Goal: Find contact information: Find contact information

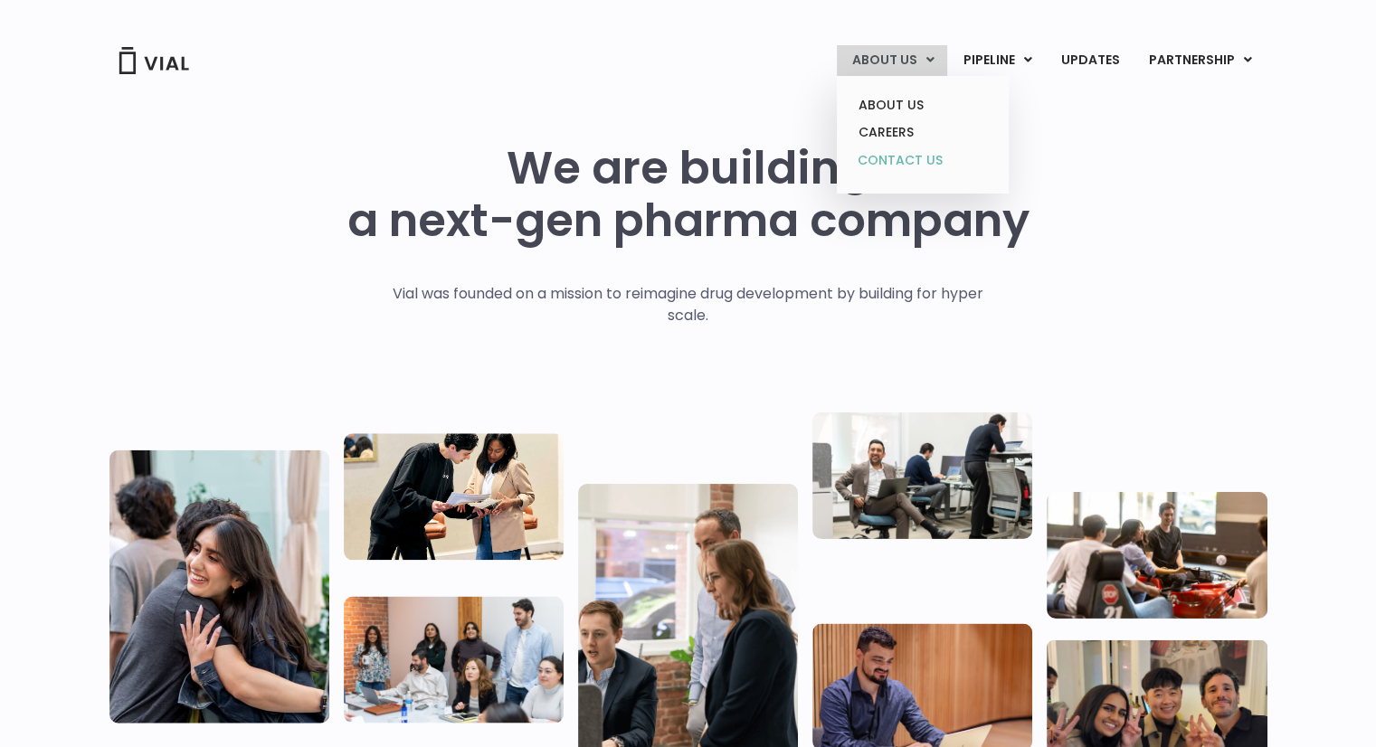
click at [912, 165] on link "CONTACT US" at bounding box center [922, 161] width 158 height 29
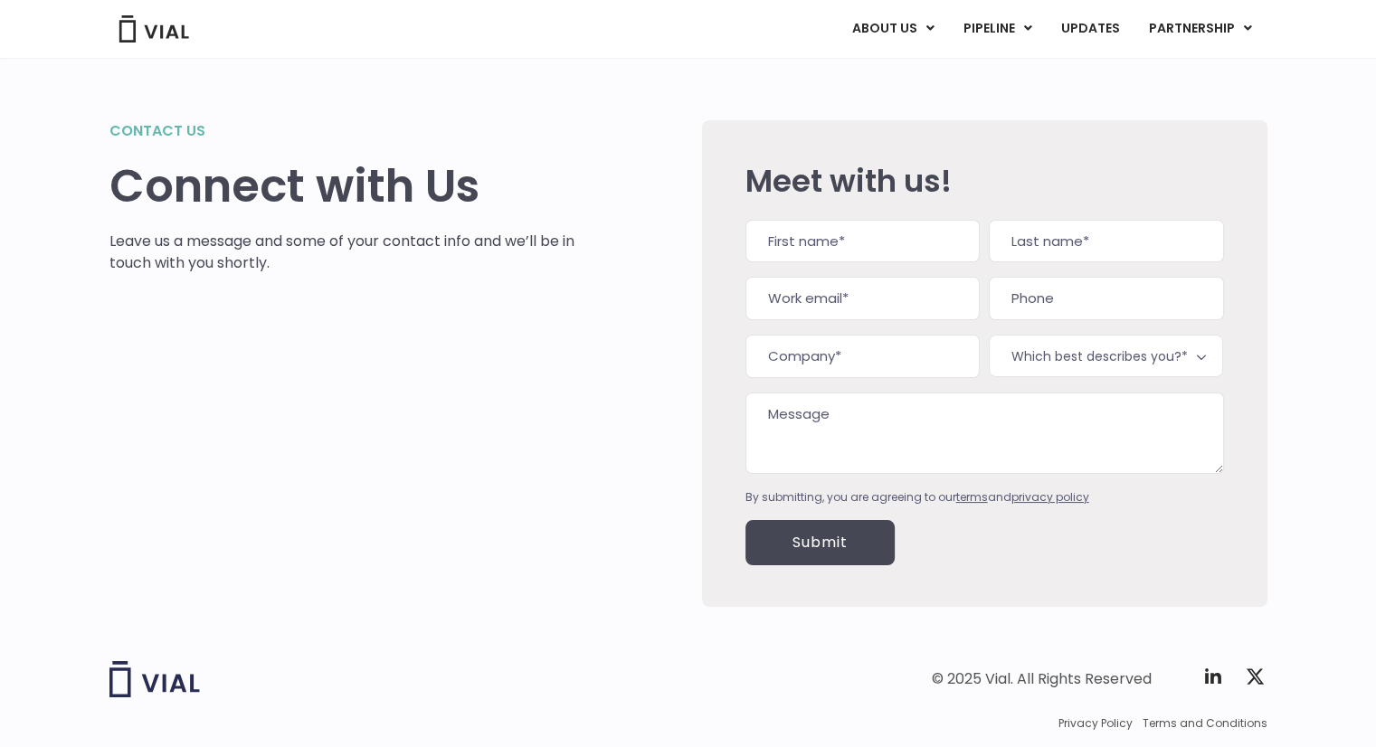
scroll to position [21, 0]
click at [1097, 350] on span "Which best describes you?*" at bounding box center [1106, 357] width 234 height 43
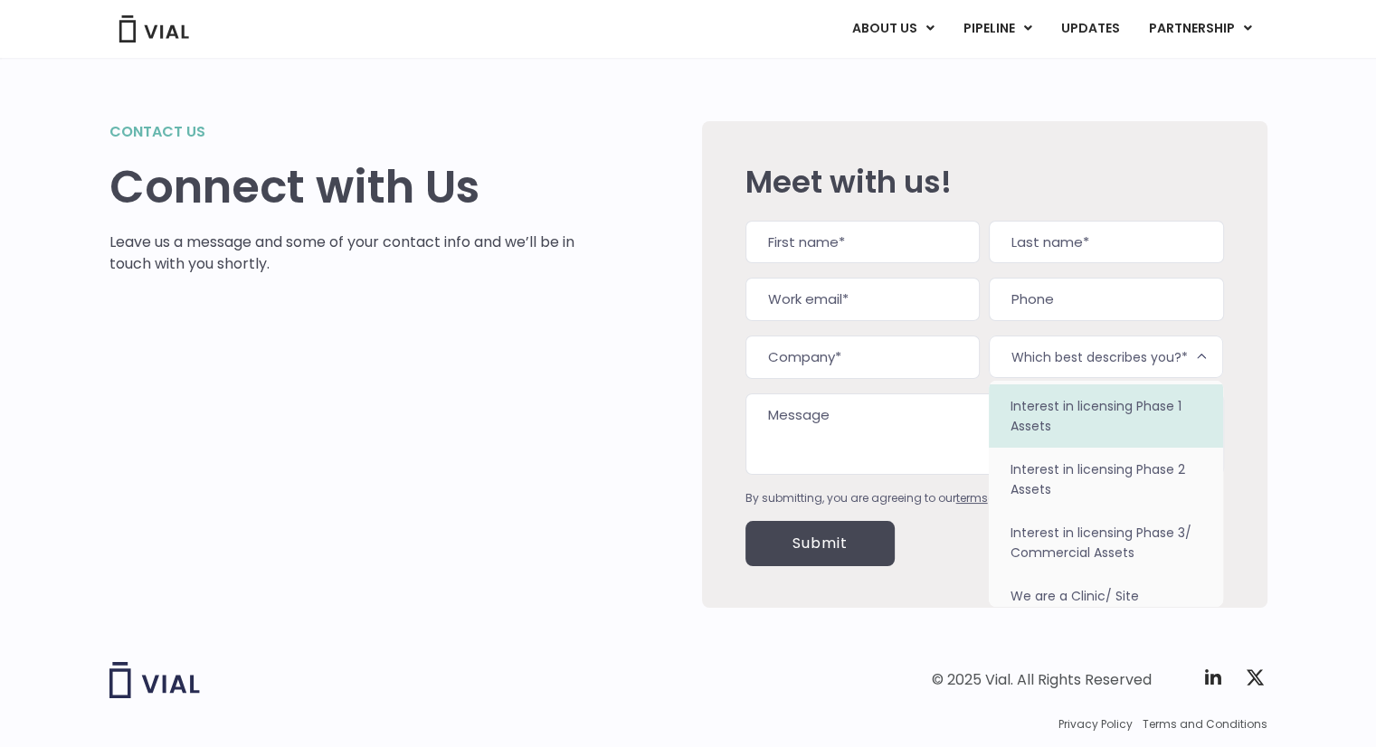
scroll to position [113, 0]
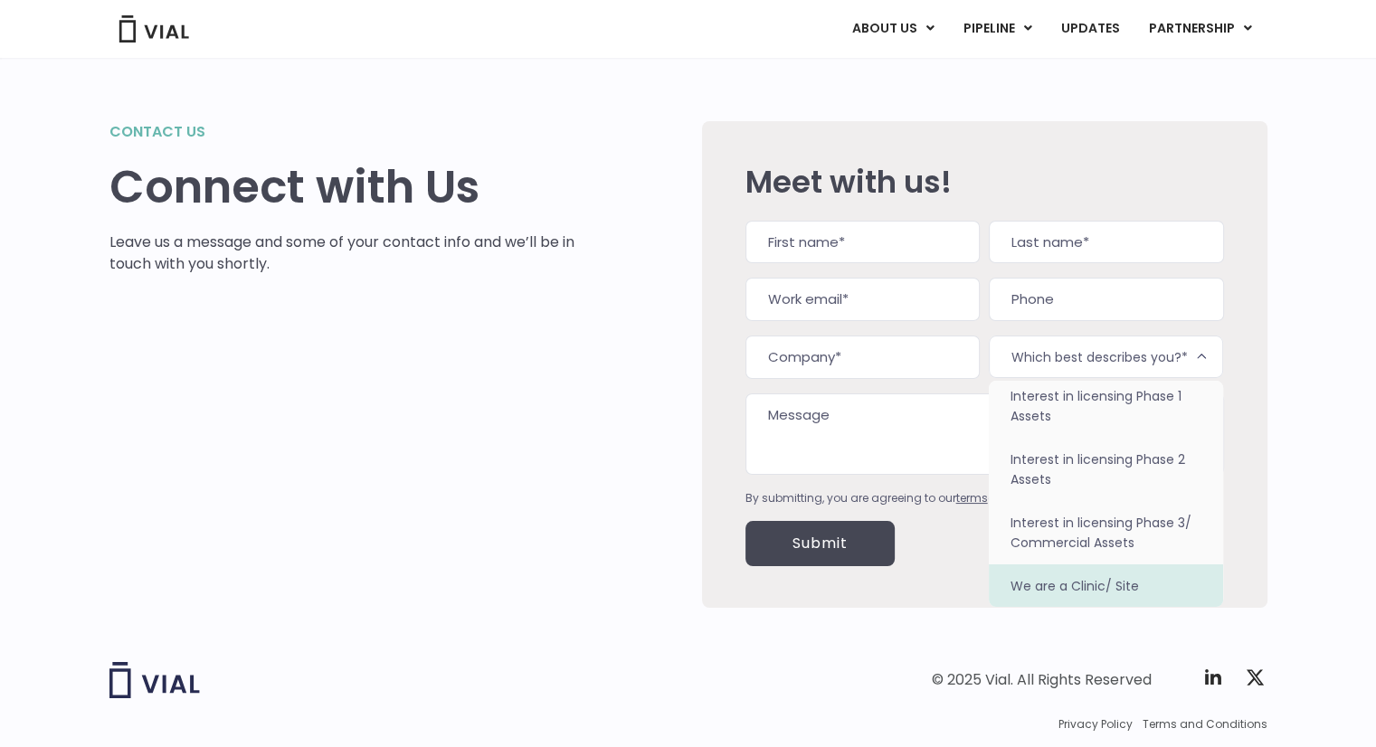
click at [455, 616] on div "Contact us Connect with Us Leave us a message and some of your contact info and…" at bounding box center [688, 342] width 1158 height 574
